Goal: Check status: Check status

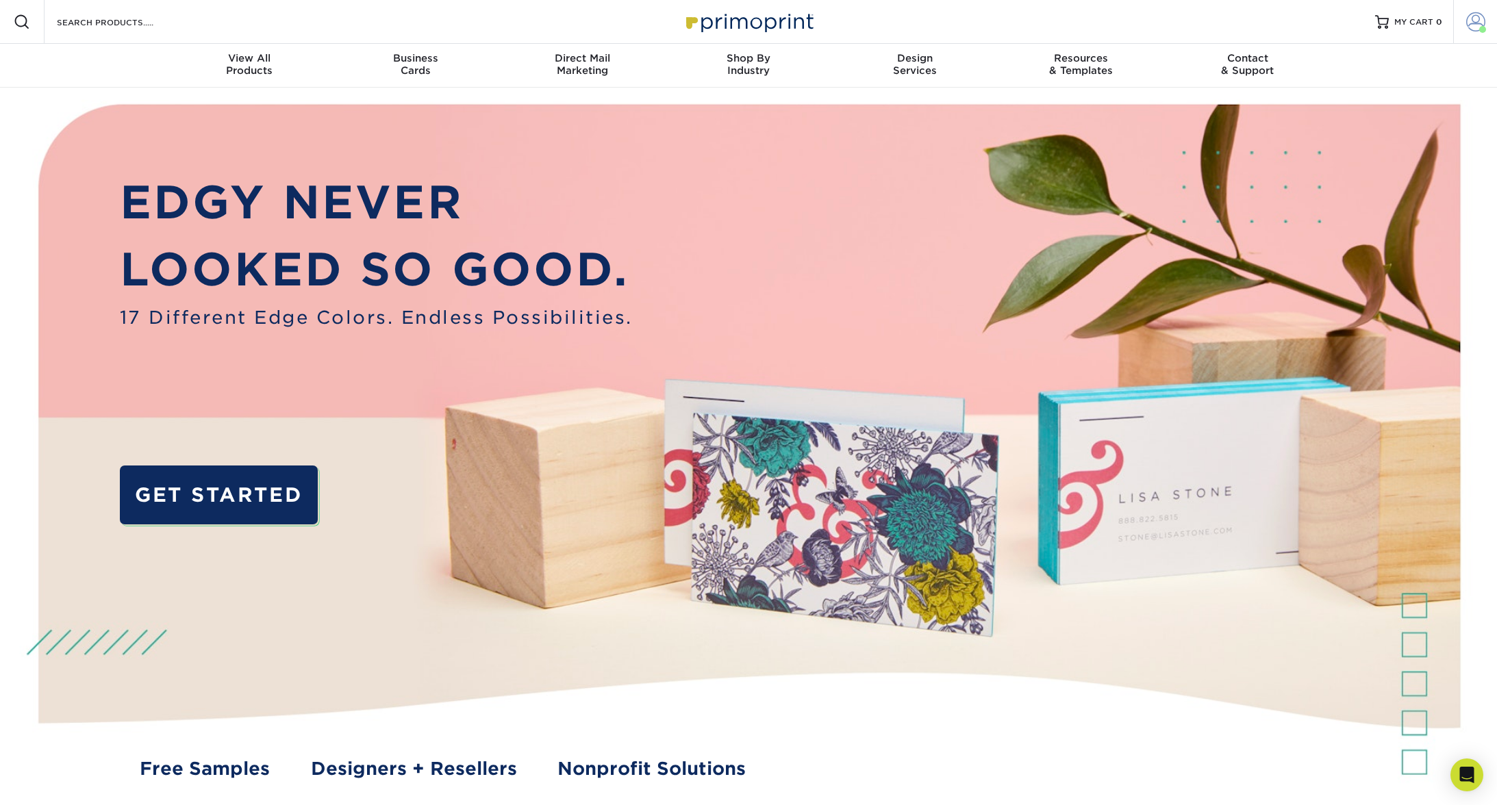
click at [1487, 24] on link "Account" at bounding box center [1475, 22] width 44 height 44
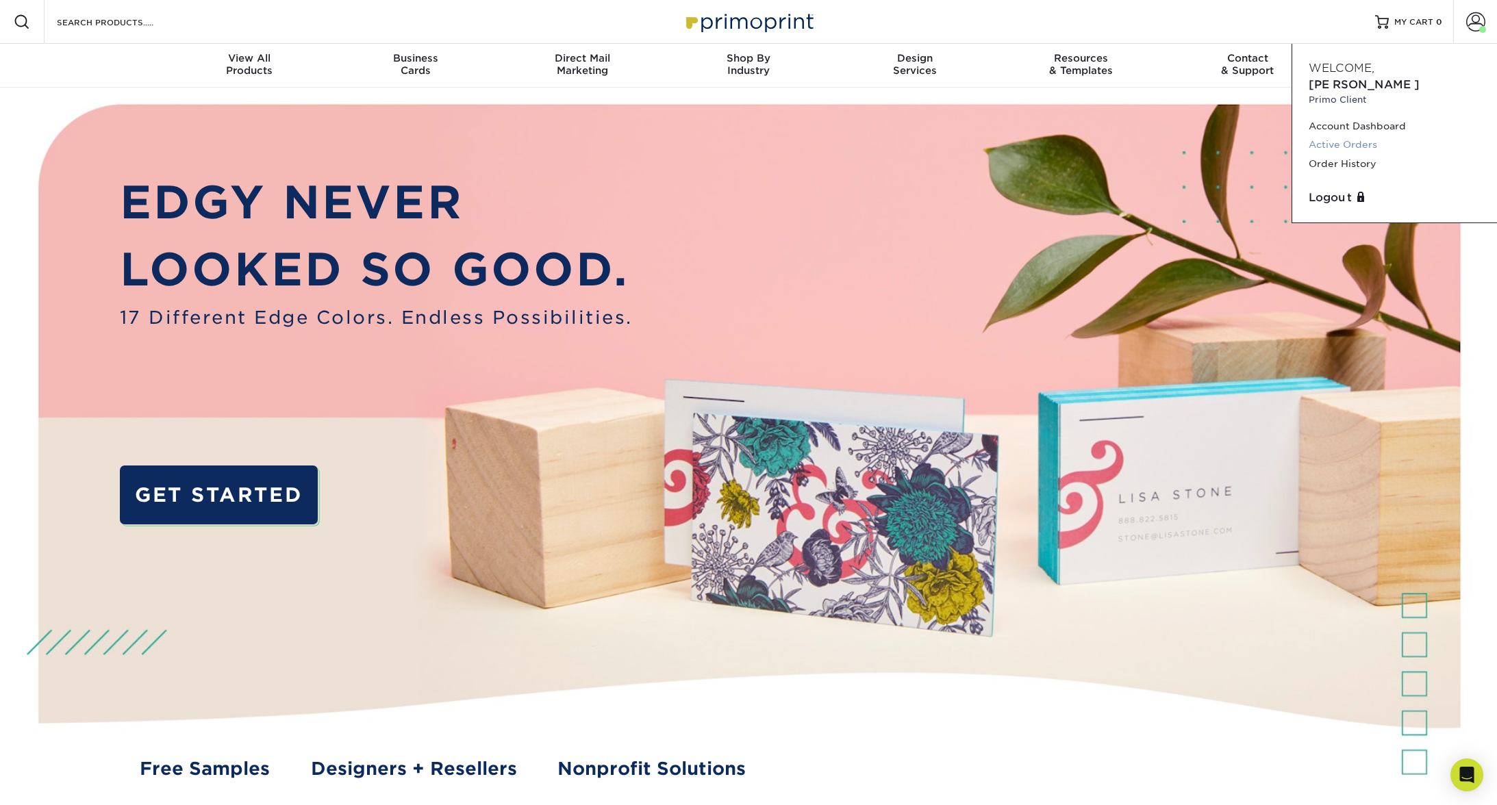
click at [1344, 136] on link "Active Orders" at bounding box center [1395, 145] width 172 height 18
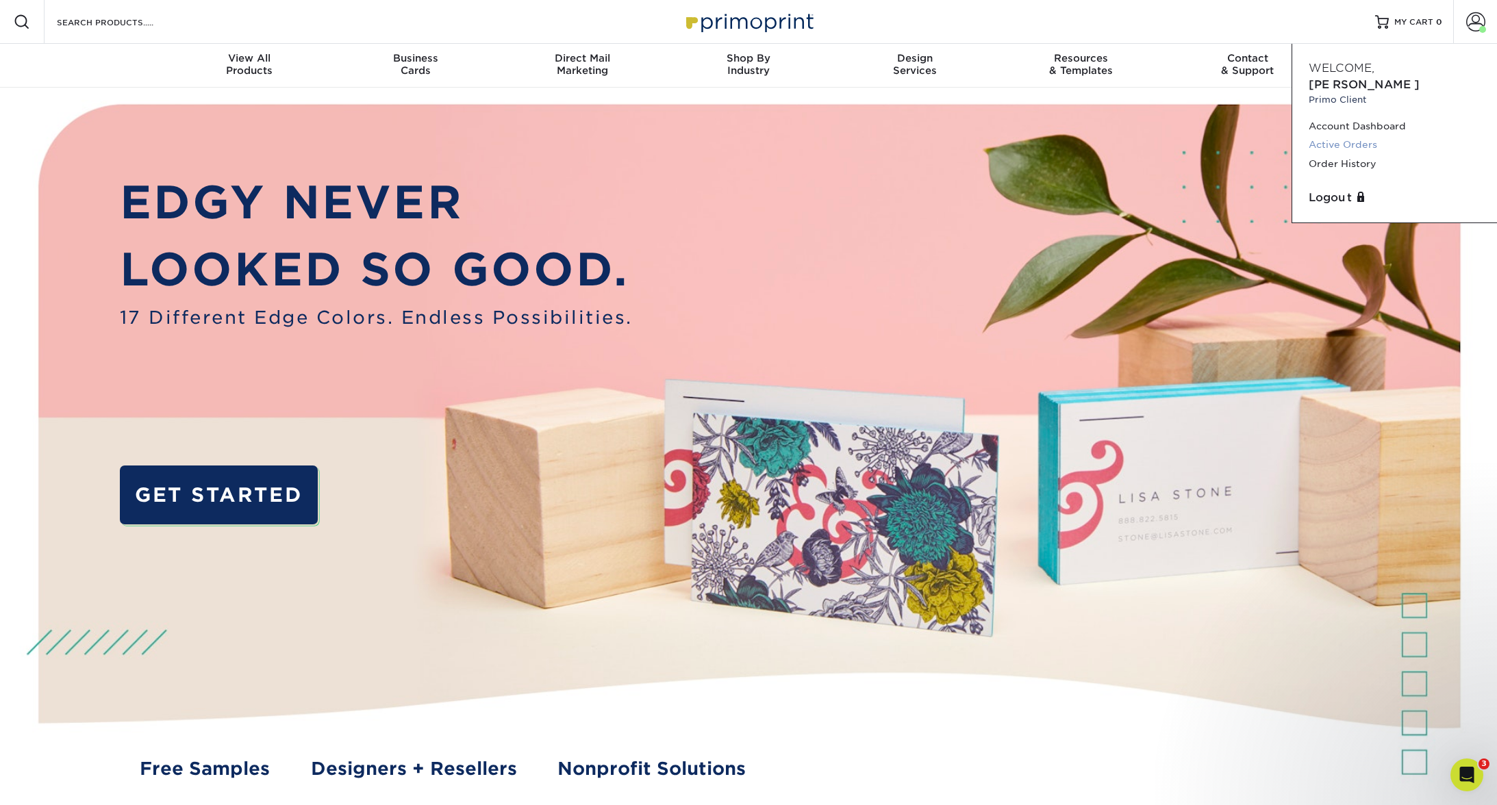
click at [1351, 136] on link "Active Orders" at bounding box center [1395, 145] width 172 height 18
click at [1370, 136] on link "Active Orders" at bounding box center [1395, 145] width 172 height 18
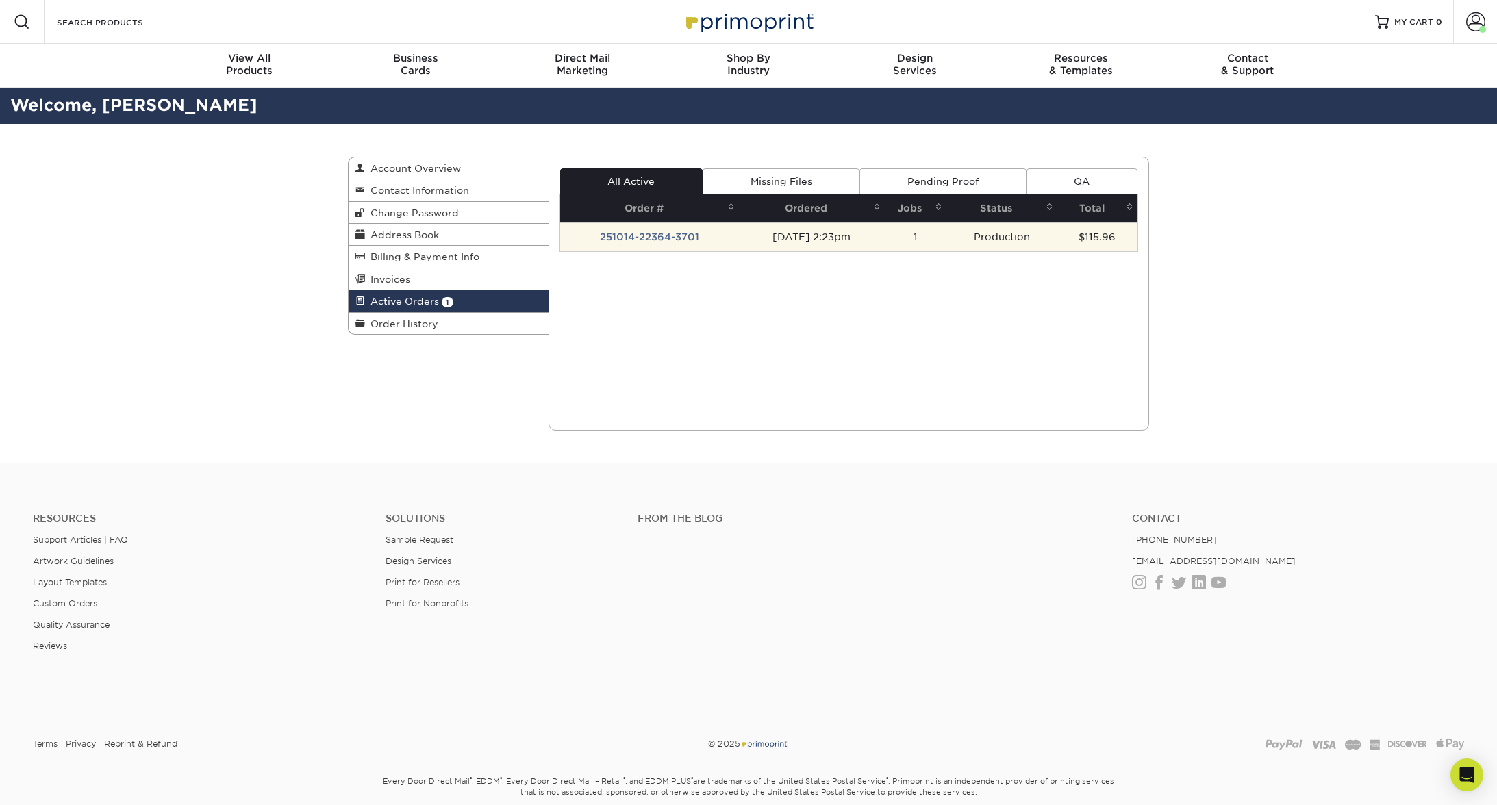
click at [624, 238] on td "251014-22364-3701" at bounding box center [649, 237] width 179 height 29
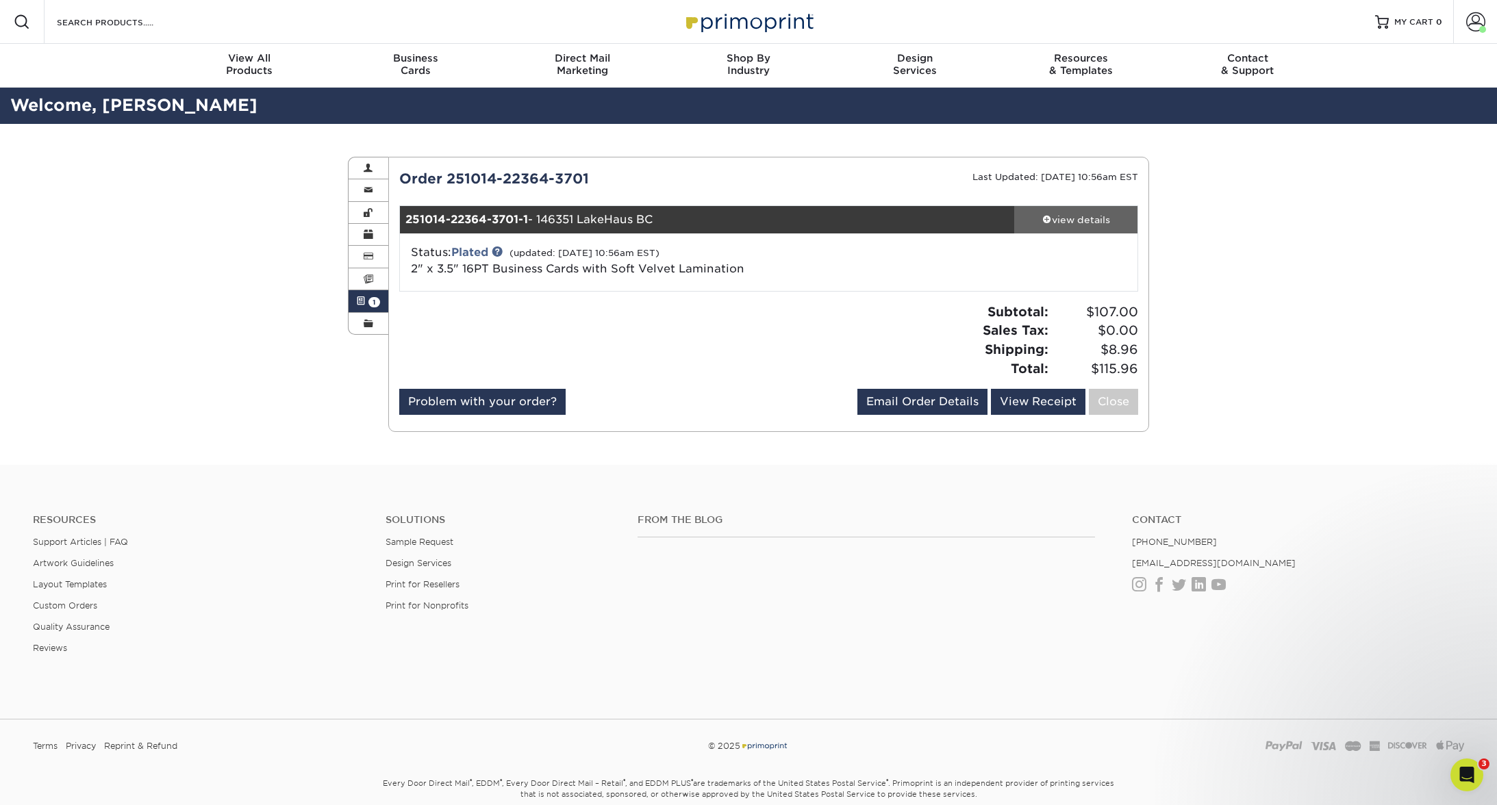
click at [1074, 214] on div "view details" at bounding box center [1075, 220] width 123 height 14
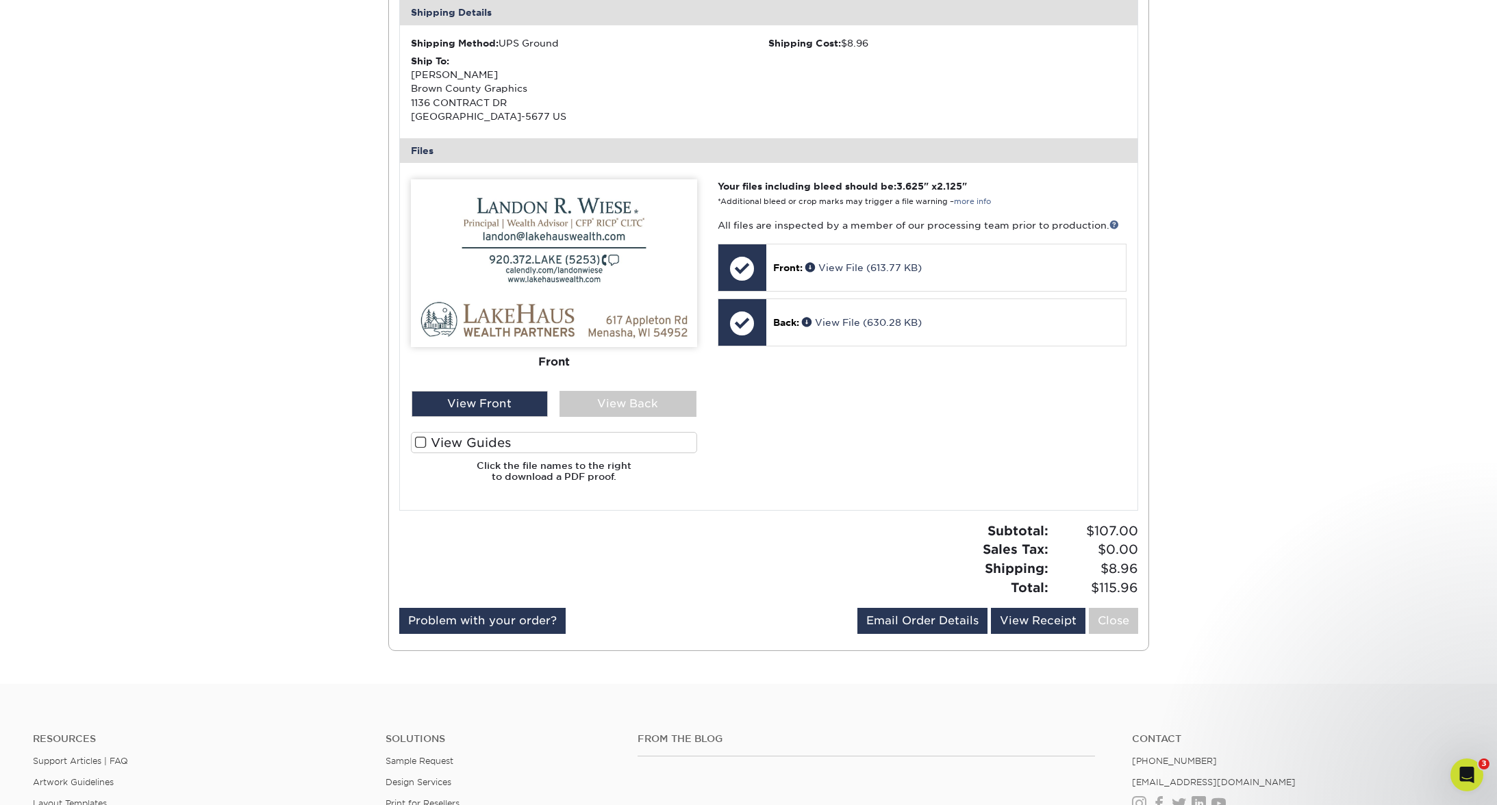
scroll to position [427, 0]
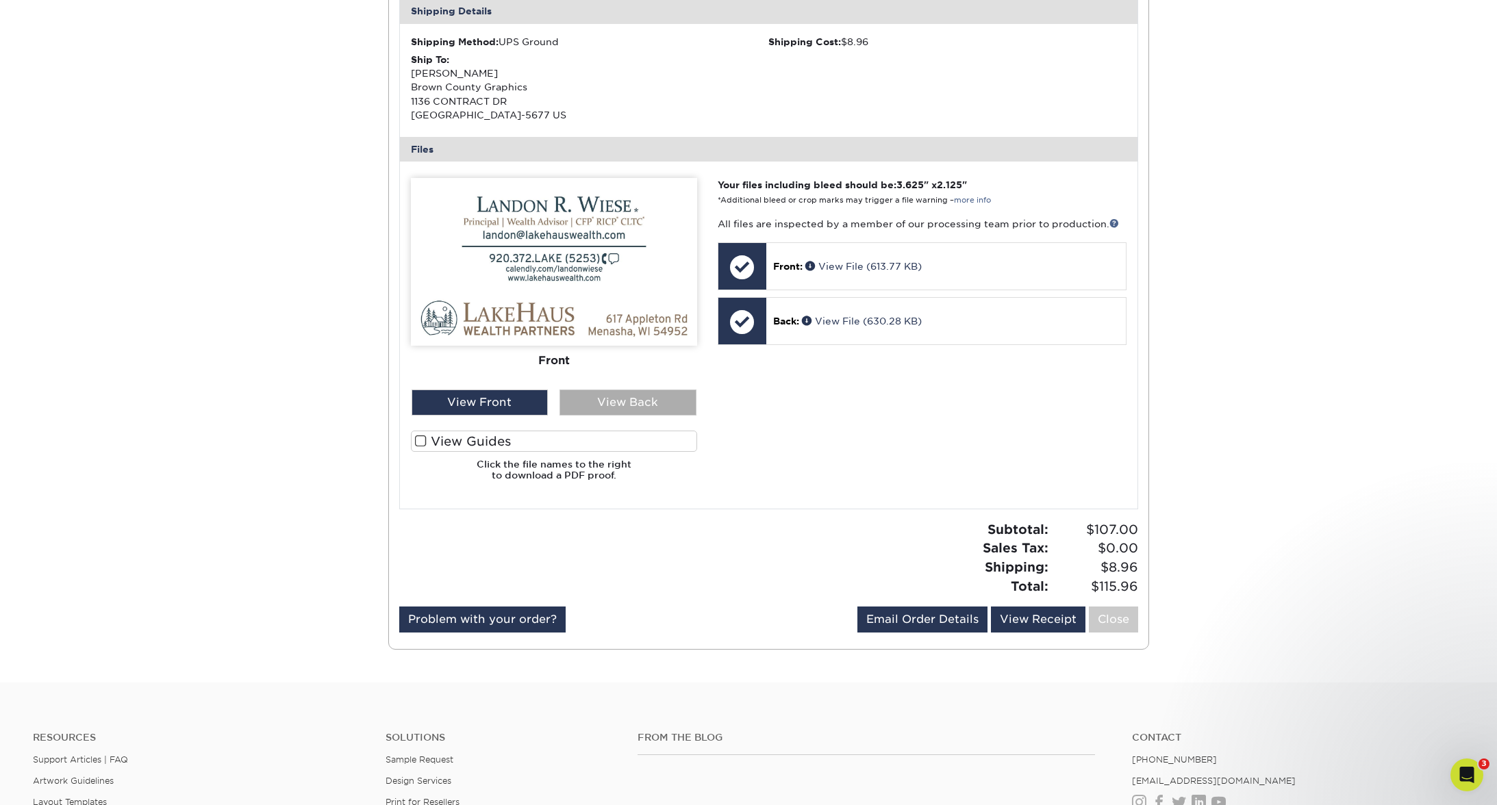
click at [622, 402] on div "View Back" at bounding box center [628, 403] width 137 height 26
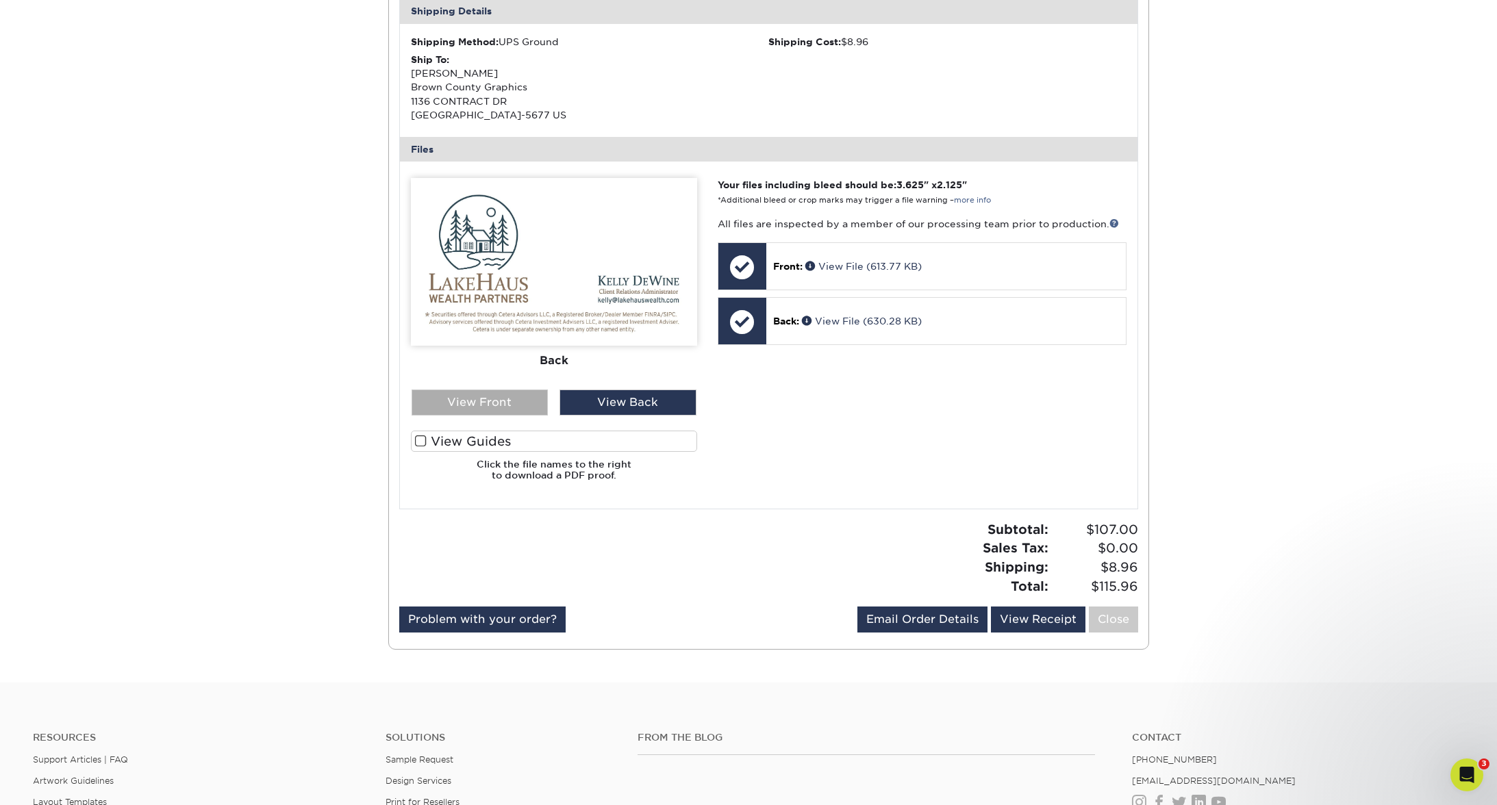
click at [468, 400] on div "View Front" at bounding box center [480, 403] width 137 height 26
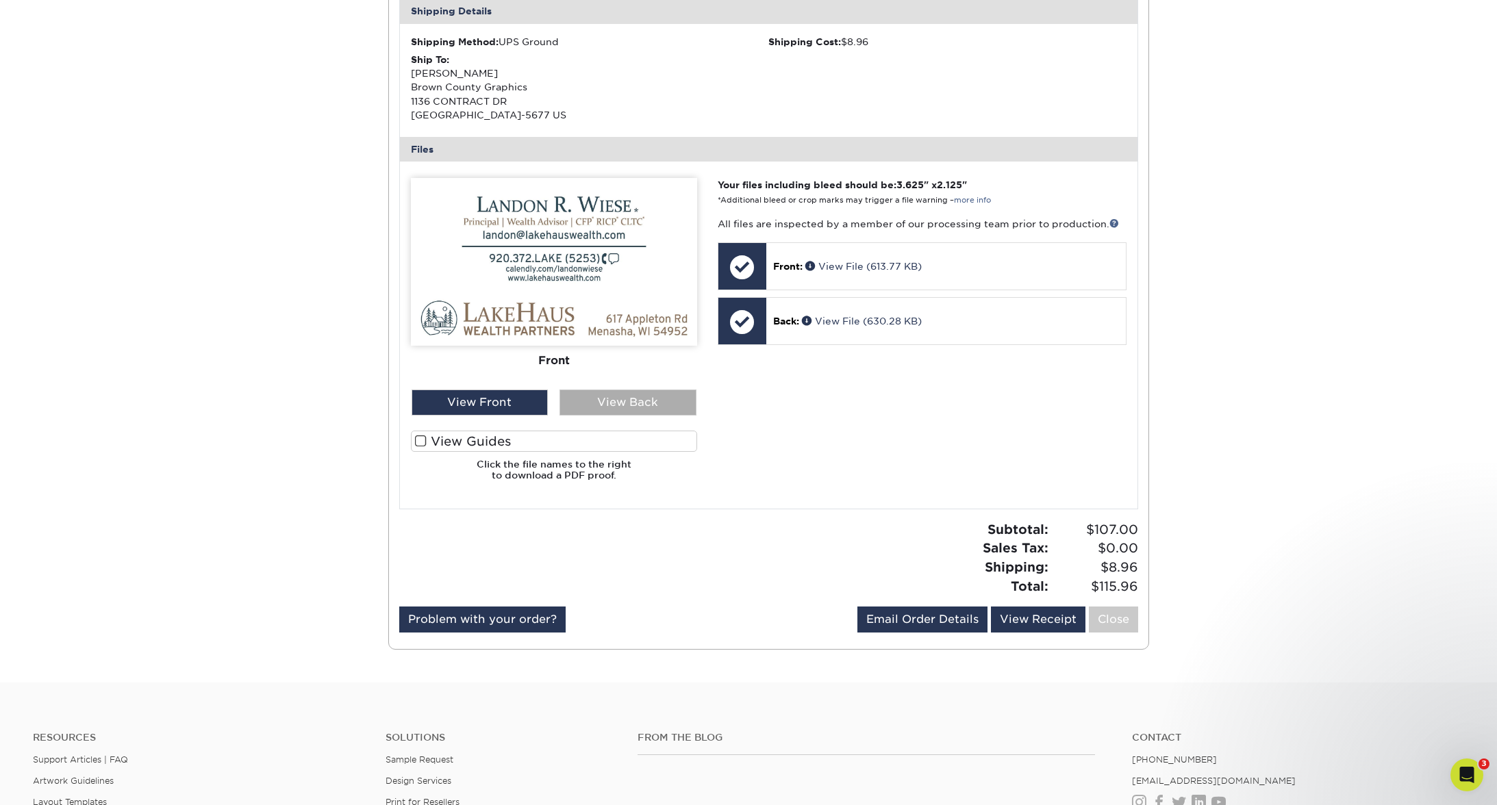
click at [614, 410] on div "View Back" at bounding box center [628, 403] width 137 height 26
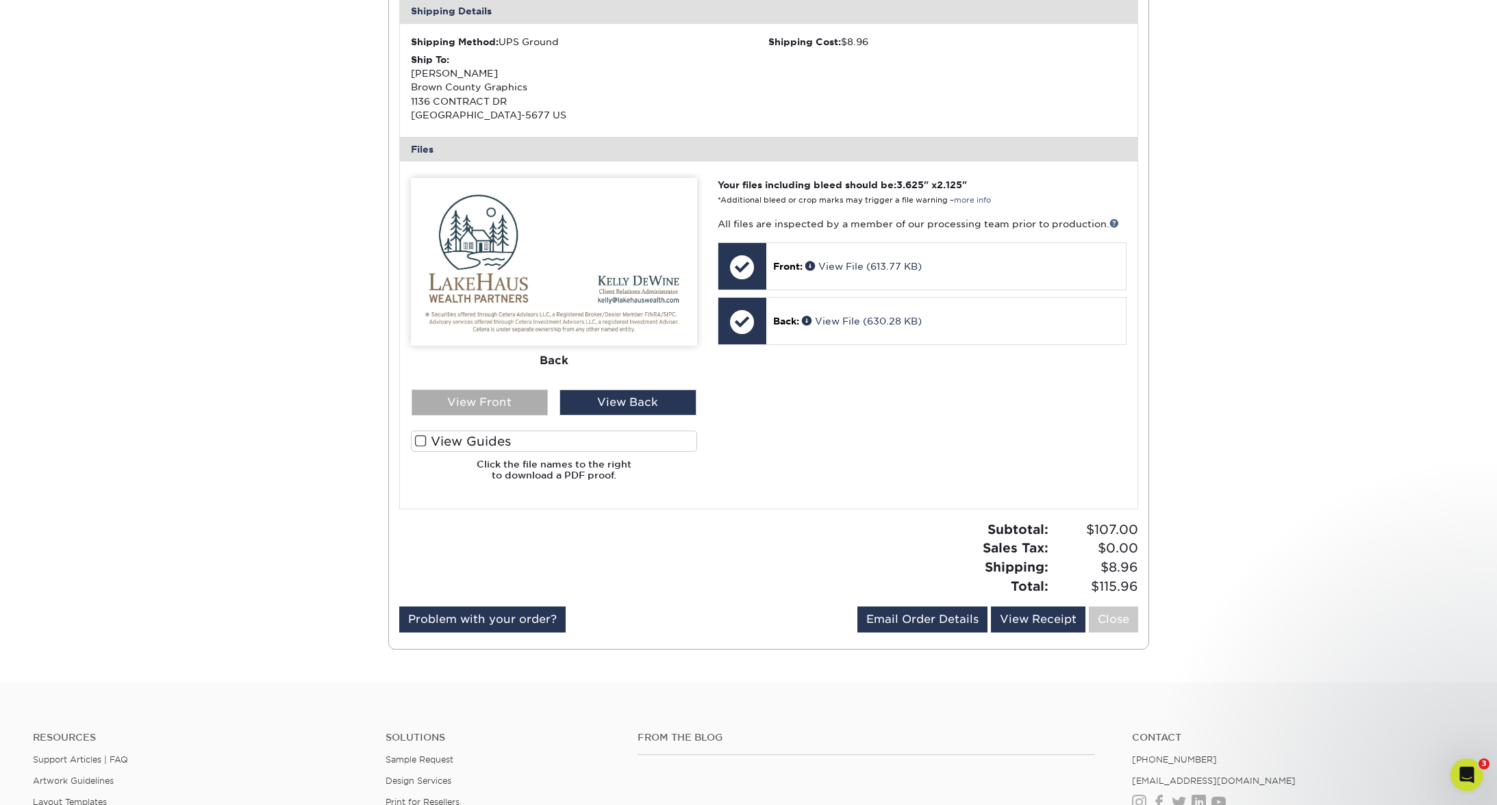
click at [459, 410] on div "View Front" at bounding box center [480, 403] width 137 height 26
